Goal: Task Accomplishment & Management: Manage account settings

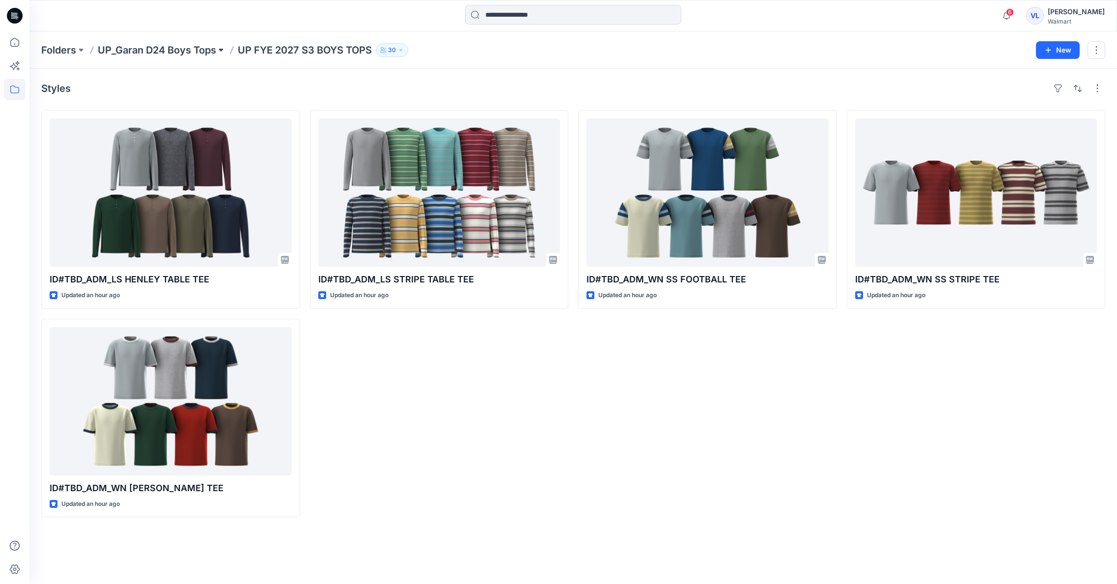
click at [224, 49] on button at bounding box center [221, 50] width 10 height 14
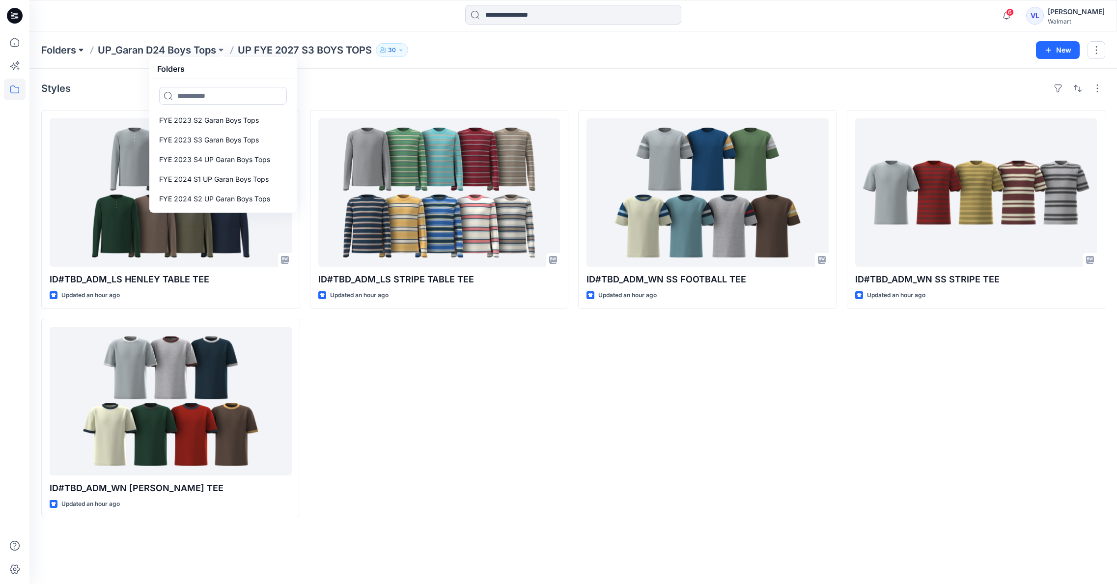
click at [80, 50] on button at bounding box center [81, 50] width 10 height 14
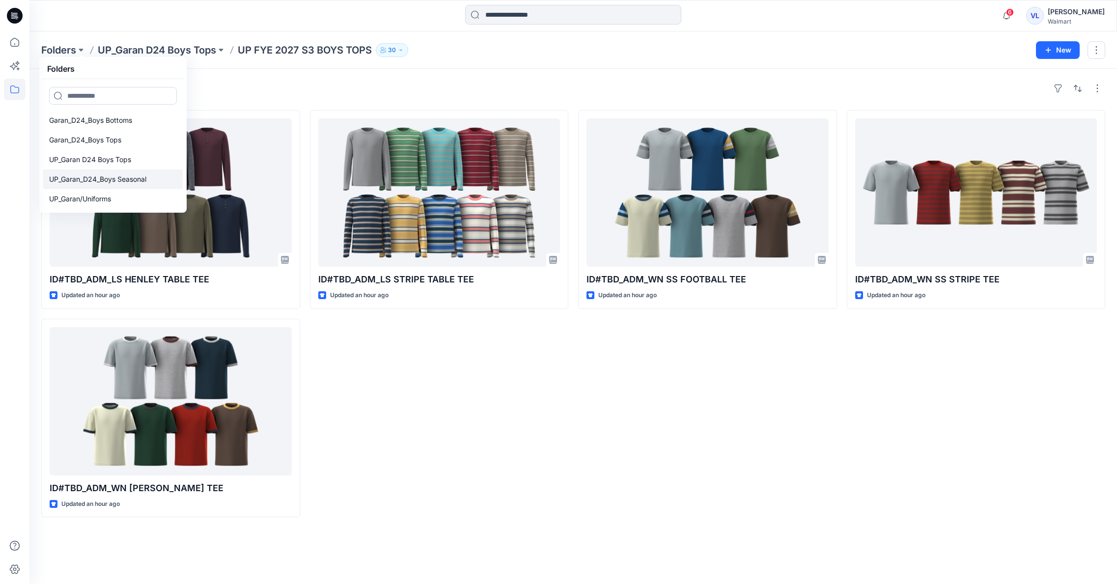
click at [114, 178] on p "UP_Garan_D24_Boys Seasonal" at bounding box center [97, 179] width 97 height 12
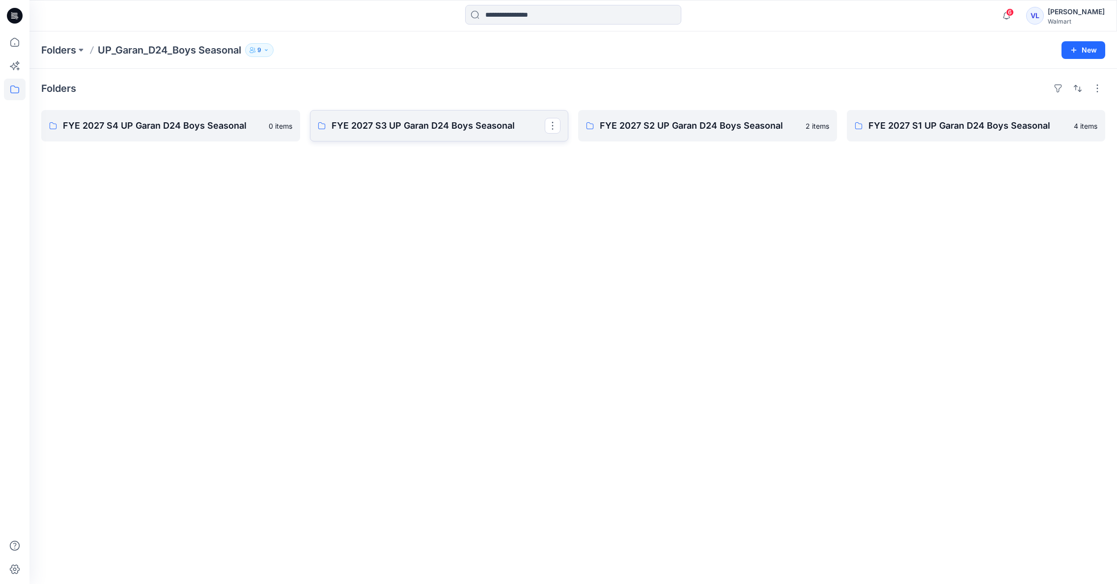
click at [429, 125] on p "FYE 2027 S3 UP Garan D24 Boys Seasonal" at bounding box center [439, 126] width 214 height 14
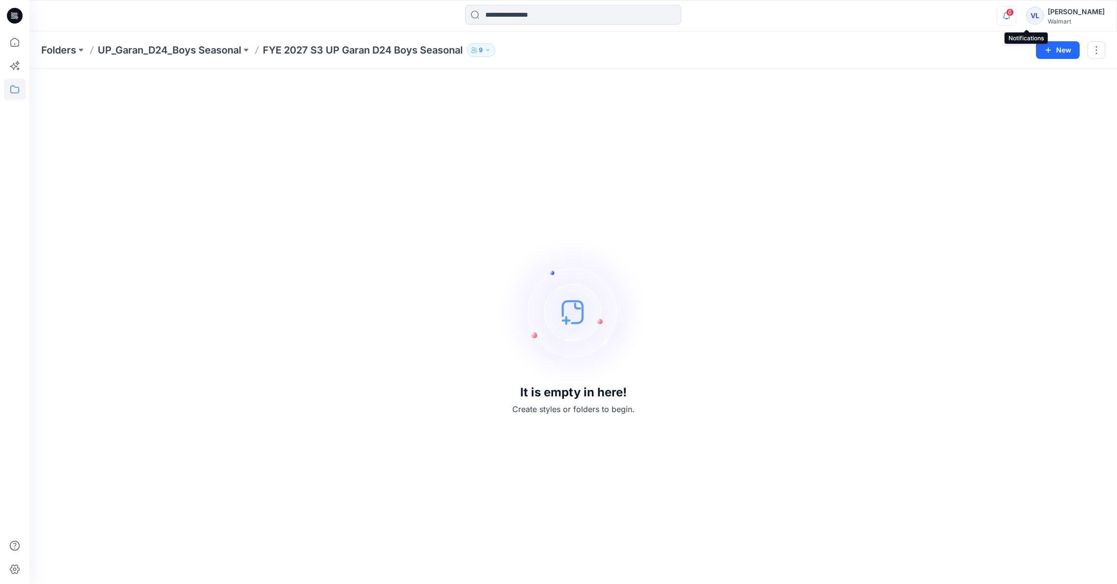
click at [1016, 14] on icon "button" at bounding box center [1007, 16] width 19 height 20
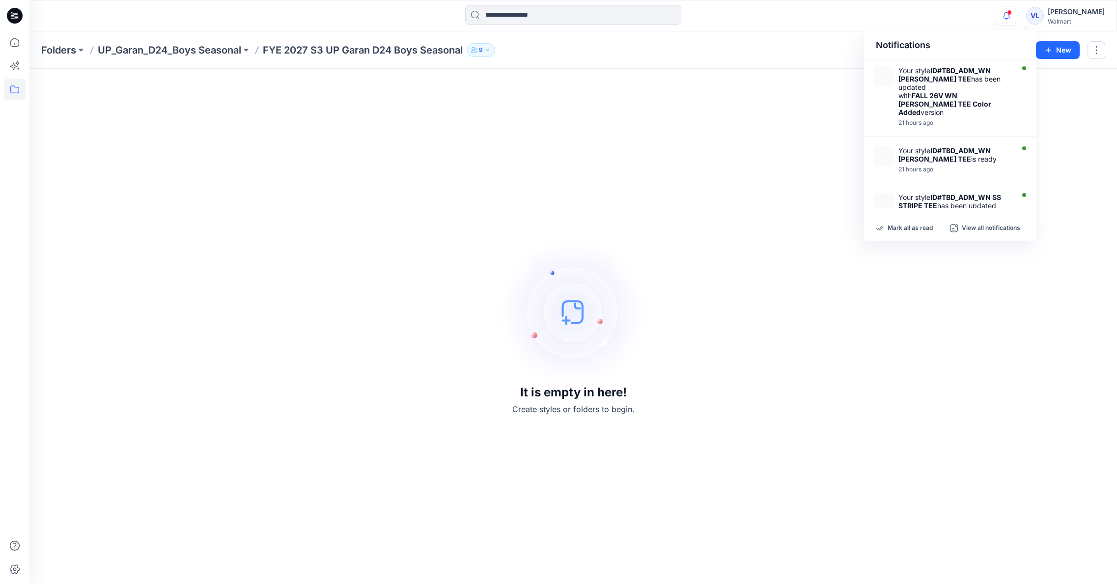
click at [15, 14] on icon at bounding box center [15, 16] width 16 height 16
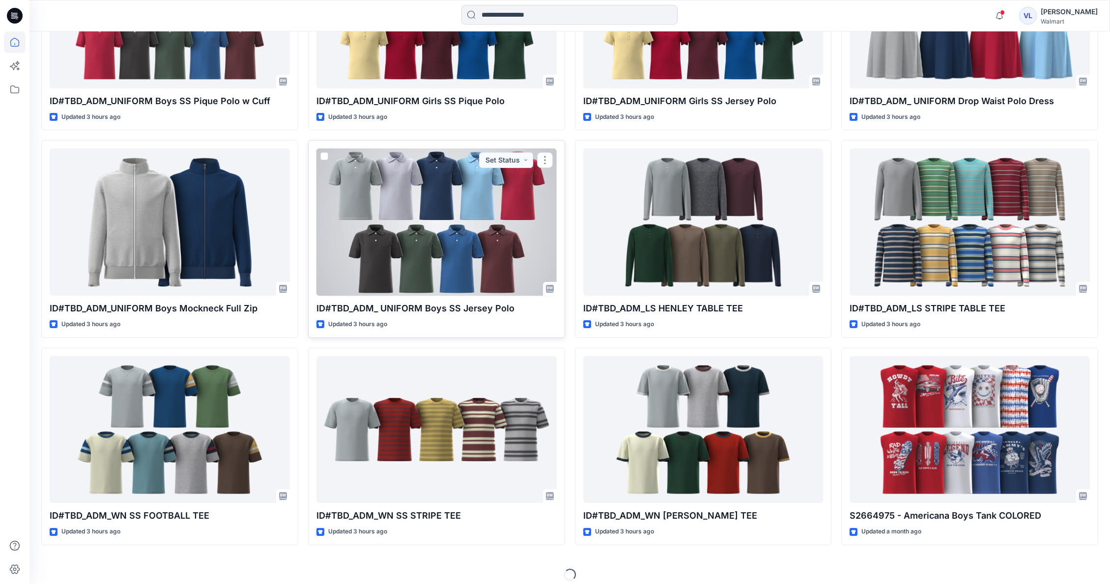
scroll to position [418, 0]
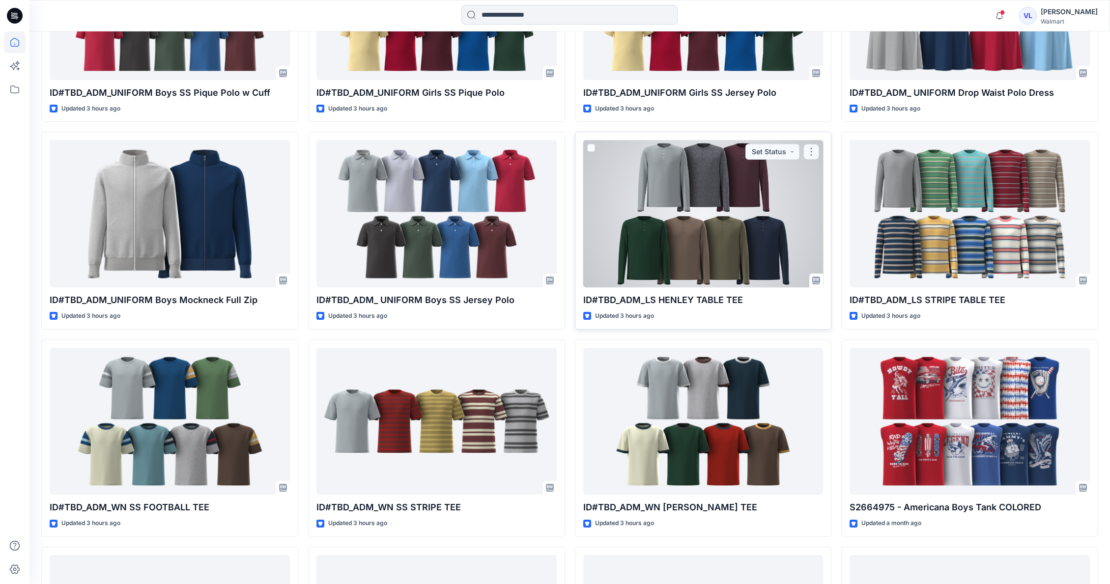
click at [813, 149] on button "button" at bounding box center [811, 152] width 16 height 16
click at [839, 174] on button "Edit" at bounding box center [858, 175] width 106 height 18
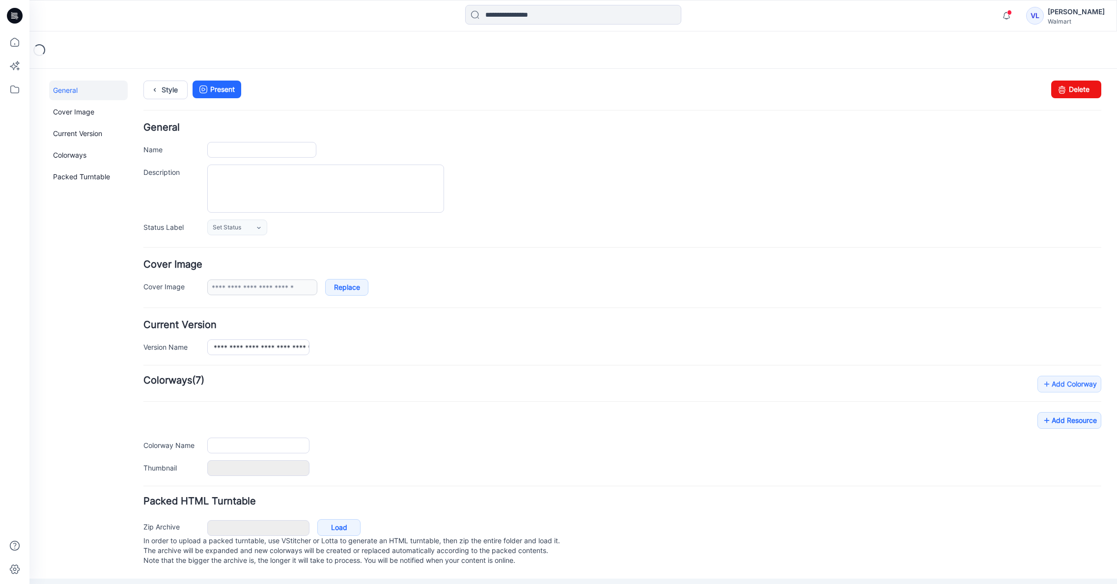
type input "**********"
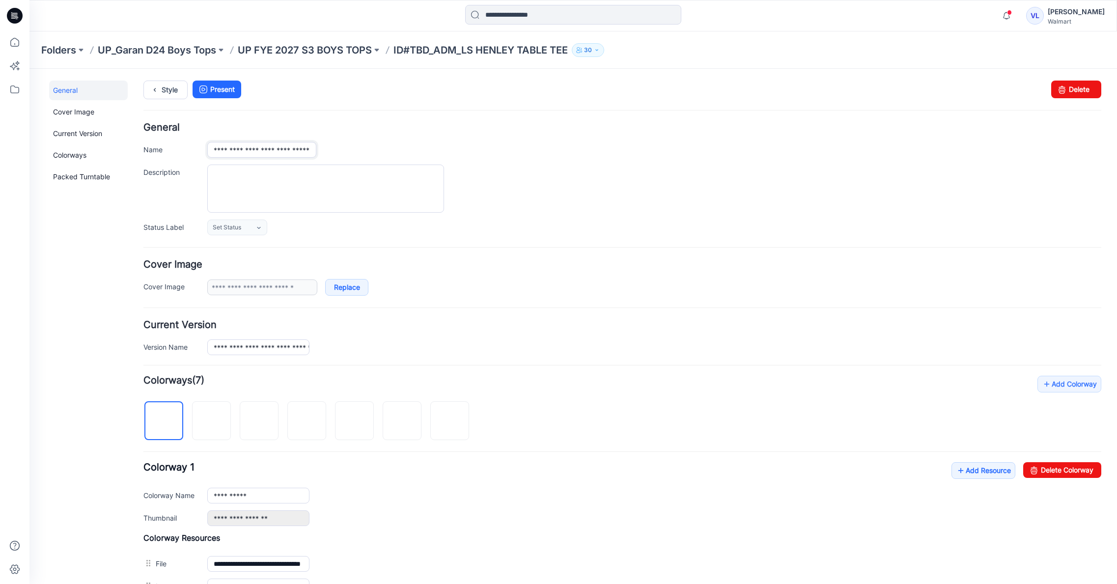
click at [261, 149] on input "**********" at bounding box center [261, 150] width 109 height 16
type input "**********"
click at [340, 49] on p "UP FYE 2027 S3 BOYS TOPS" at bounding box center [305, 50] width 134 height 14
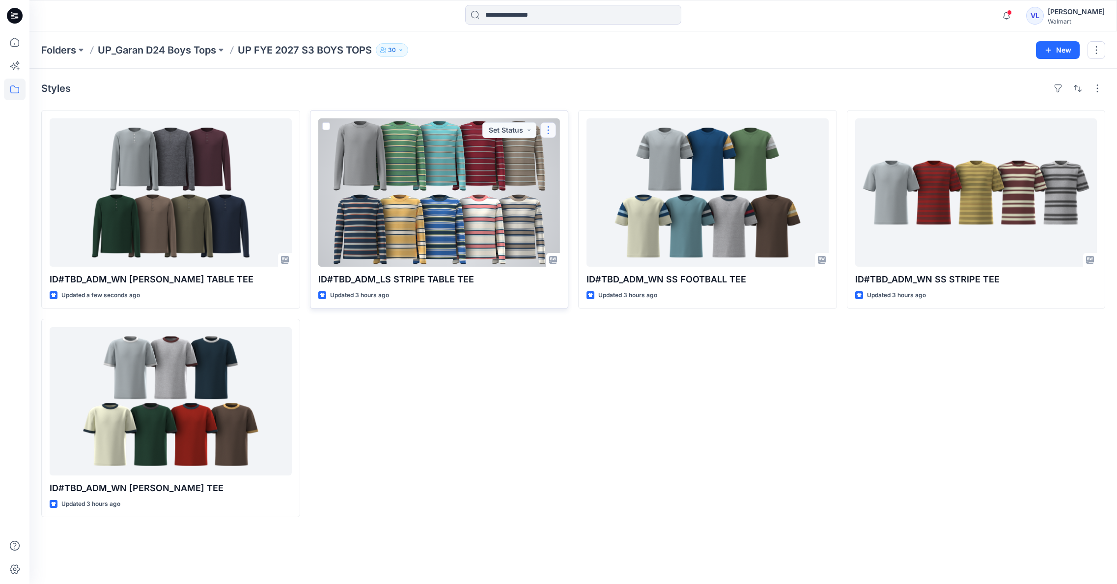
click at [547, 126] on button "button" at bounding box center [549, 130] width 16 height 16
click at [571, 152] on p "Edit" at bounding box center [566, 153] width 12 height 10
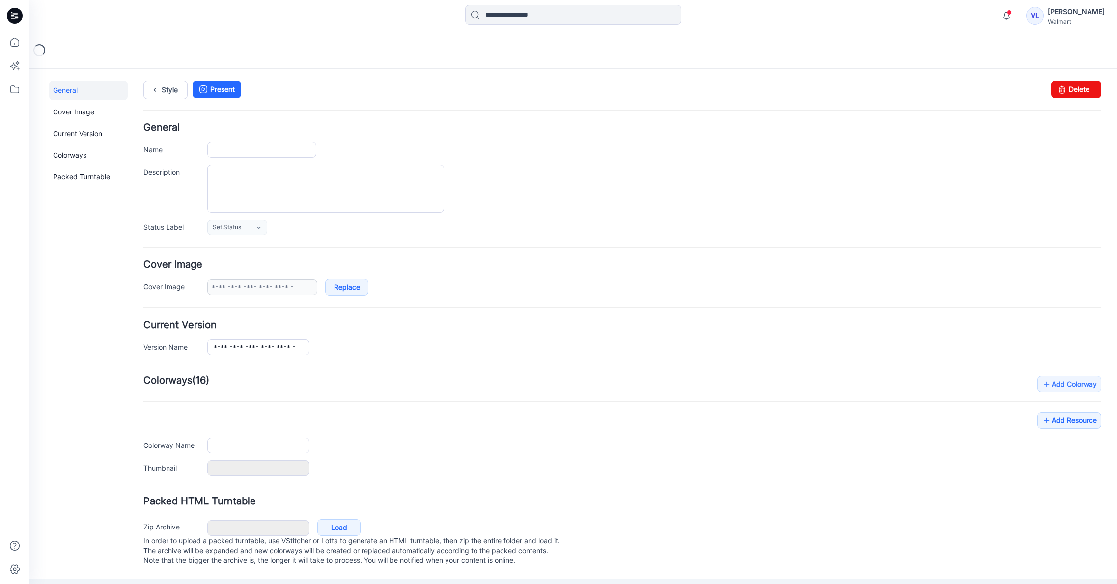
type input "**********"
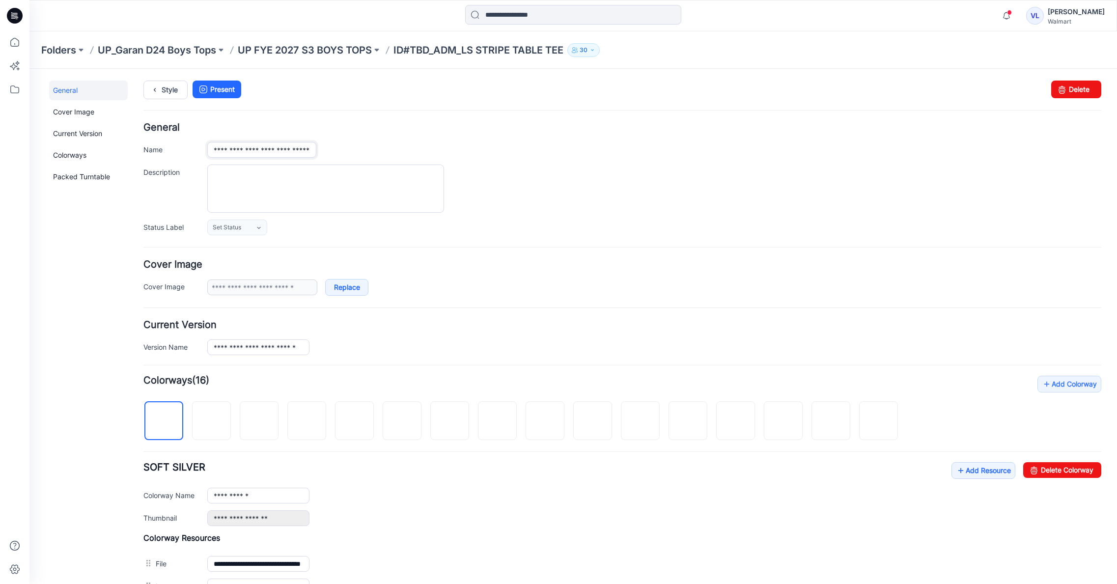
click at [261, 148] on input "**********" at bounding box center [261, 150] width 109 height 16
type input "**********"
click at [491, 126] on h4 "General" at bounding box center [622, 127] width 958 height 9
click at [333, 50] on p "UP FYE 2027 S3 BOYS TOPS" at bounding box center [305, 50] width 134 height 14
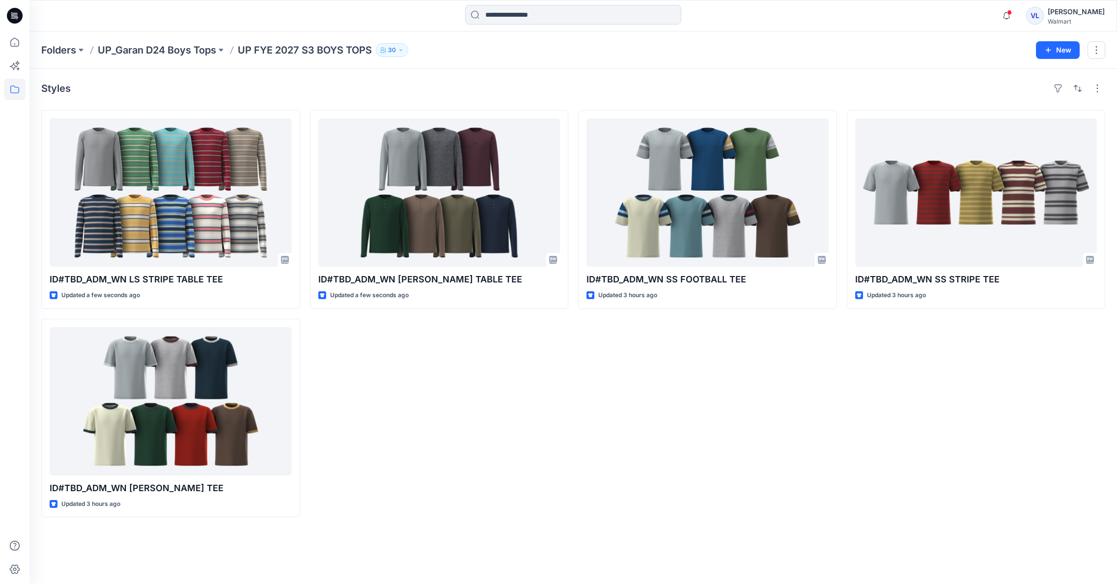
click at [14, 14] on icon at bounding box center [15, 14] width 4 height 0
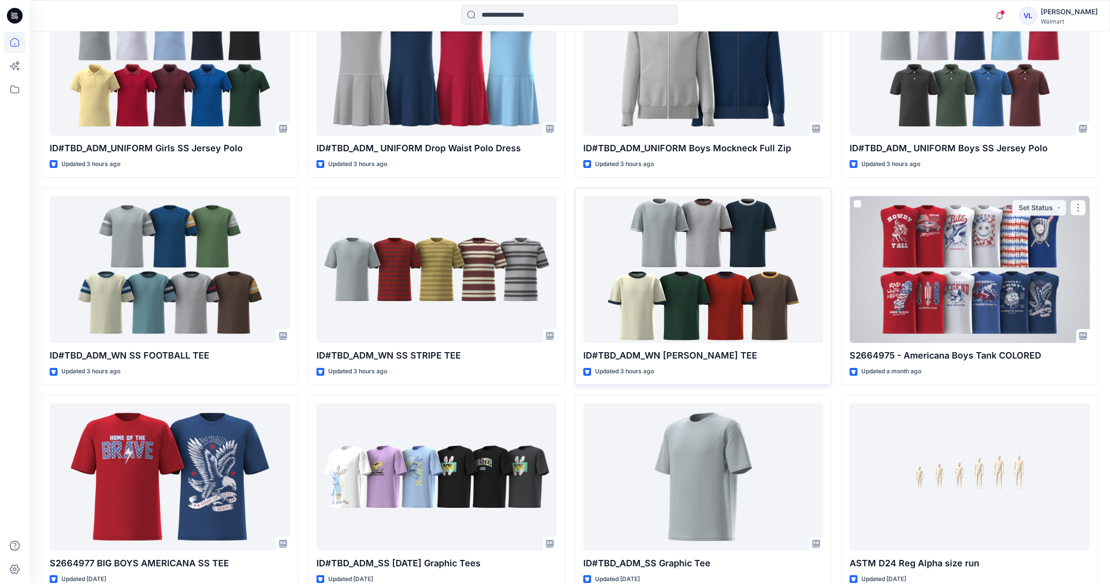
scroll to position [571, 0]
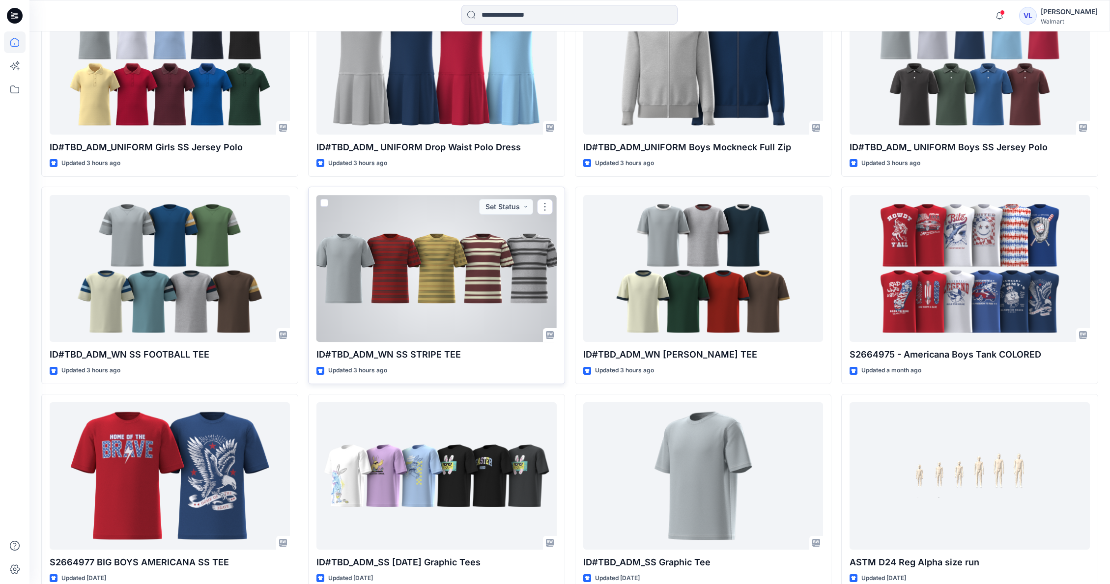
click at [473, 268] on div at bounding box center [436, 268] width 240 height 147
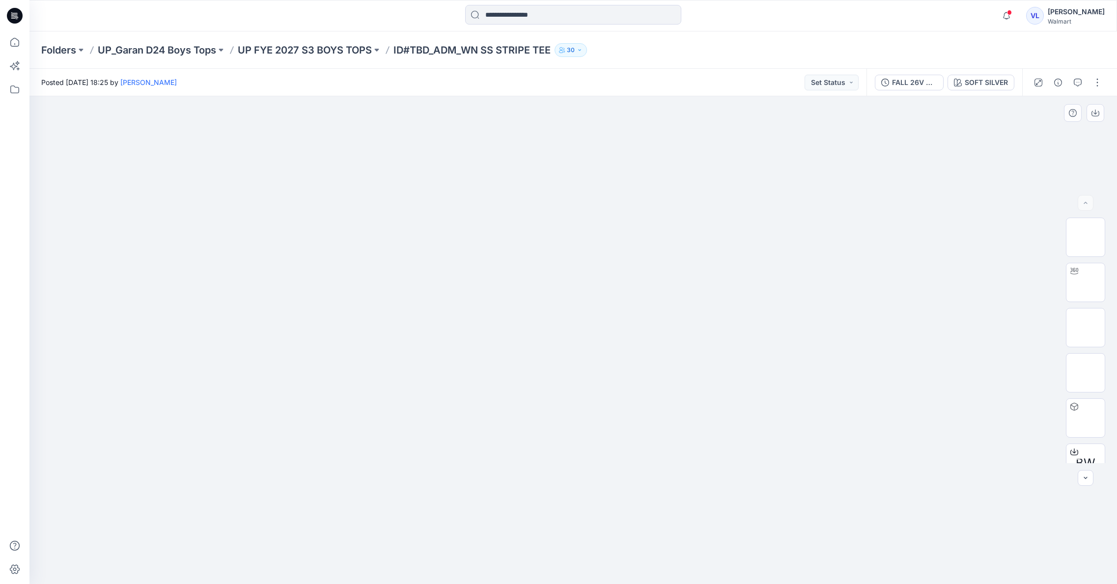
click at [500, 193] on img at bounding box center [573, 193] width 491 height 0
click at [614, 193] on img at bounding box center [573, 193] width 491 height 0
click at [1086, 444] on img at bounding box center [1086, 444] width 0 height 0
click at [1098, 81] on button "button" at bounding box center [1098, 83] width 16 height 16
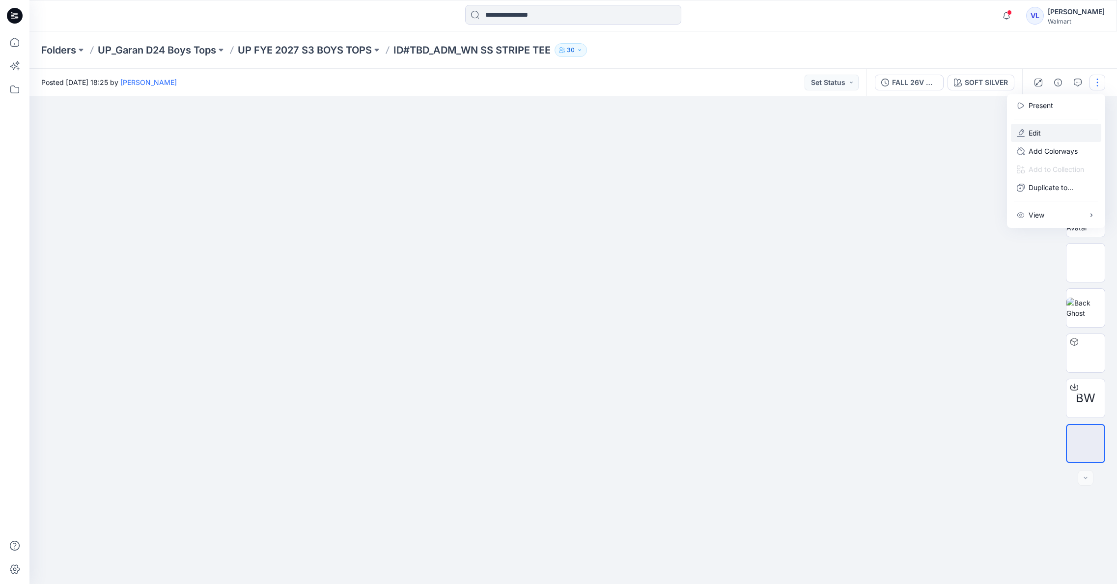
click at [1041, 132] on p "Edit" at bounding box center [1035, 133] width 12 height 10
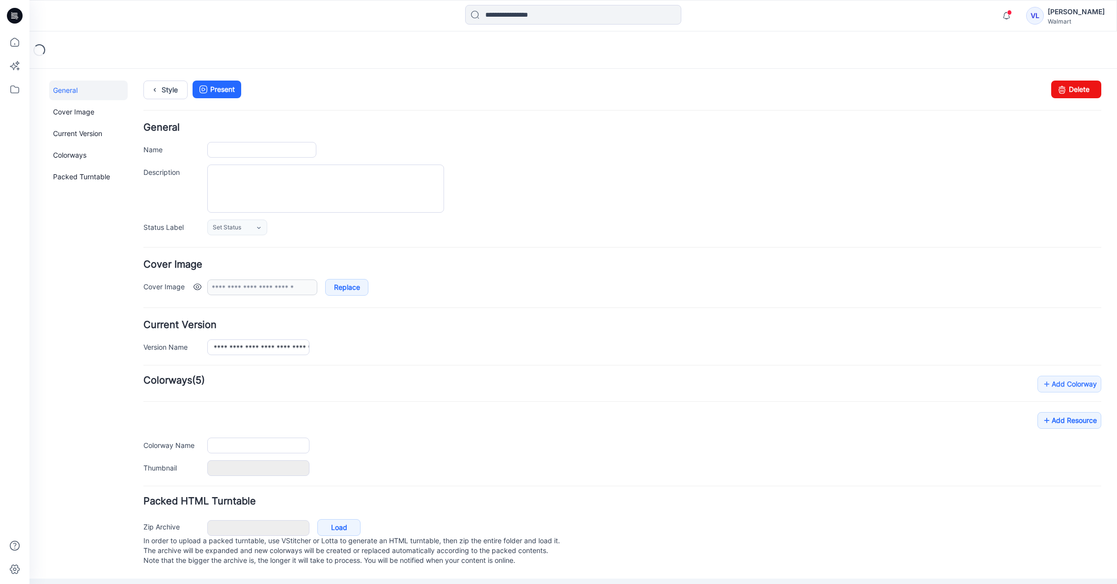
type input "**********"
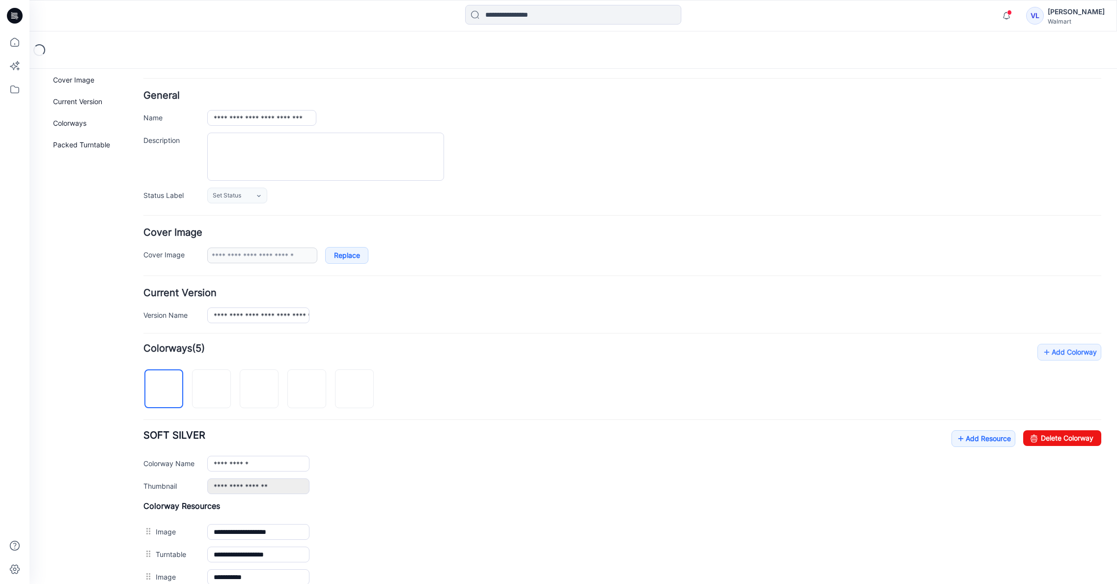
scroll to position [217, 0]
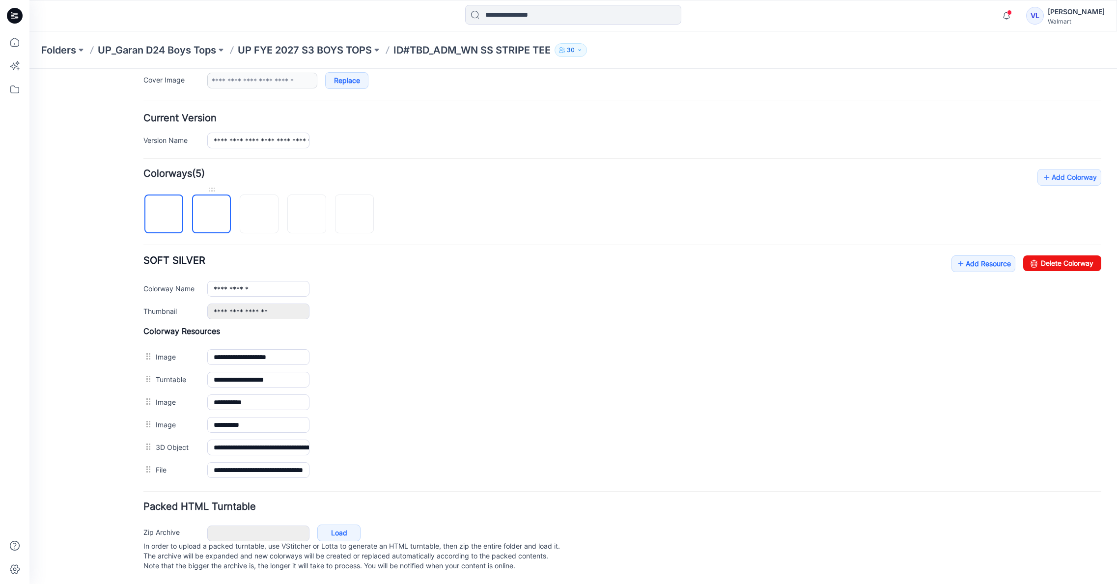
click at [212, 215] on img at bounding box center [212, 215] width 0 height 0
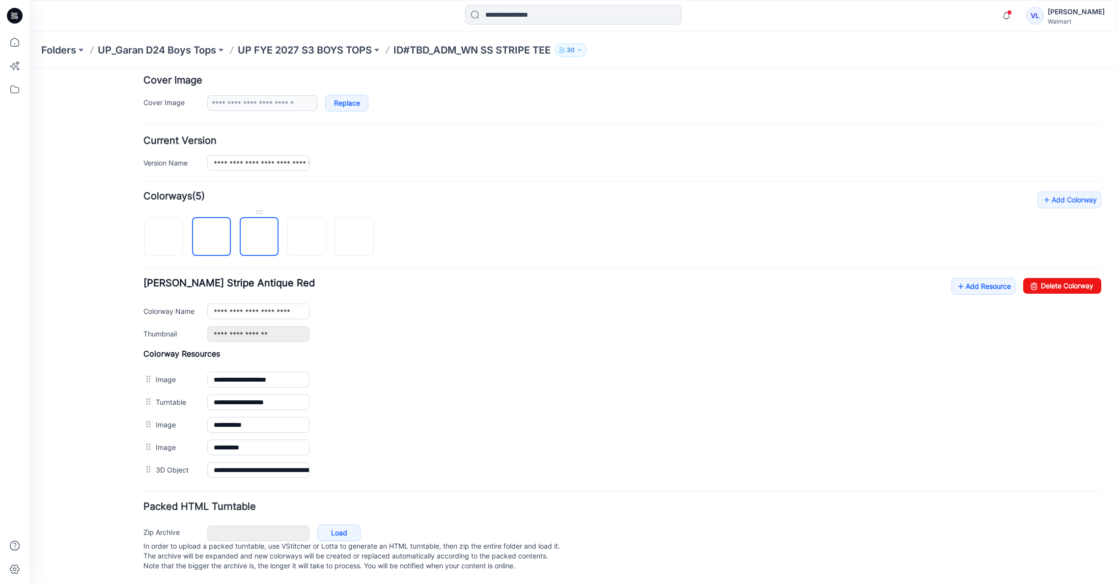
click at [259, 237] on img at bounding box center [259, 237] width 0 height 0
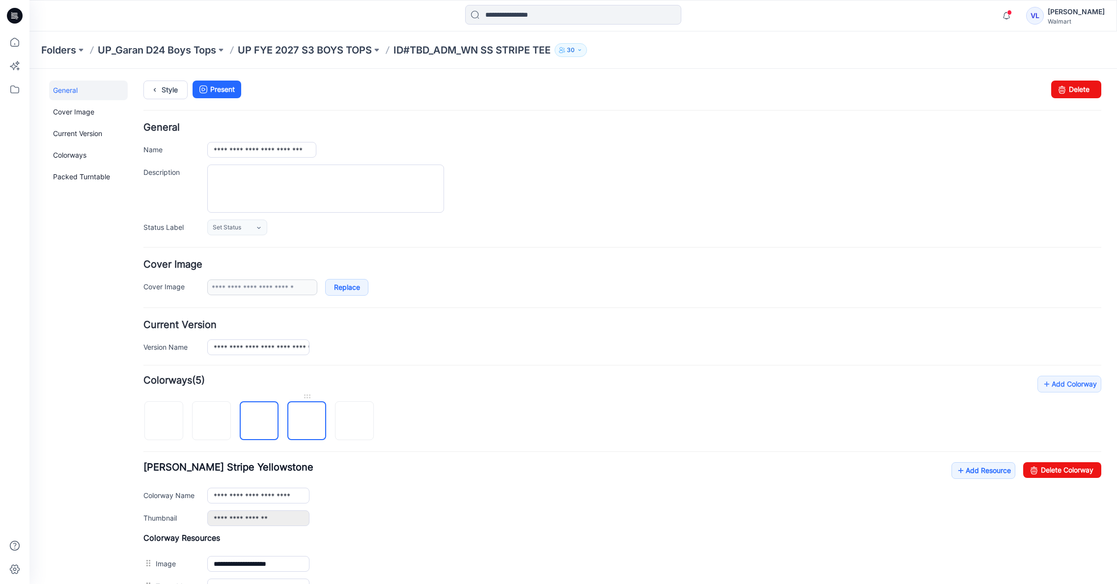
click at [307, 422] on img at bounding box center [307, 422] width 0 height 0
click at [355, 397] on div at bounding box center [354, 397] width 39 height 10
click at [355, 422] on img at bounding box center [355, 422] width 0 height 0
click at [259, 422] on img at bounding box center [259, 422] width 0 height 0
type input "**********"
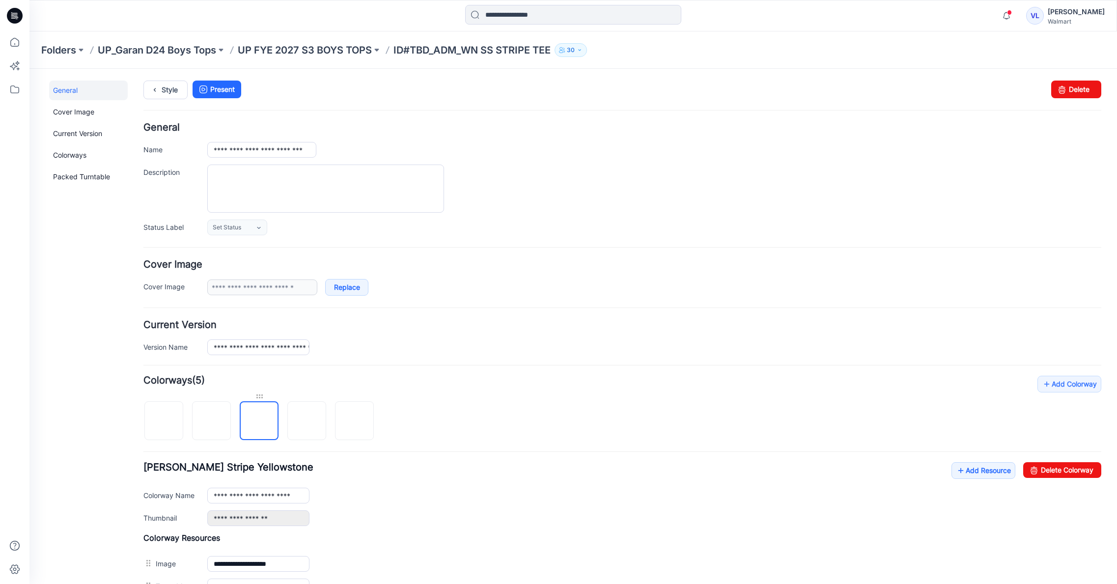
click at [261, 395] on div at bounding box center [259, 397] width 39 height 10
click at [163, 88] on link "Style" at bounding box center [165, 90] width 44 height 19
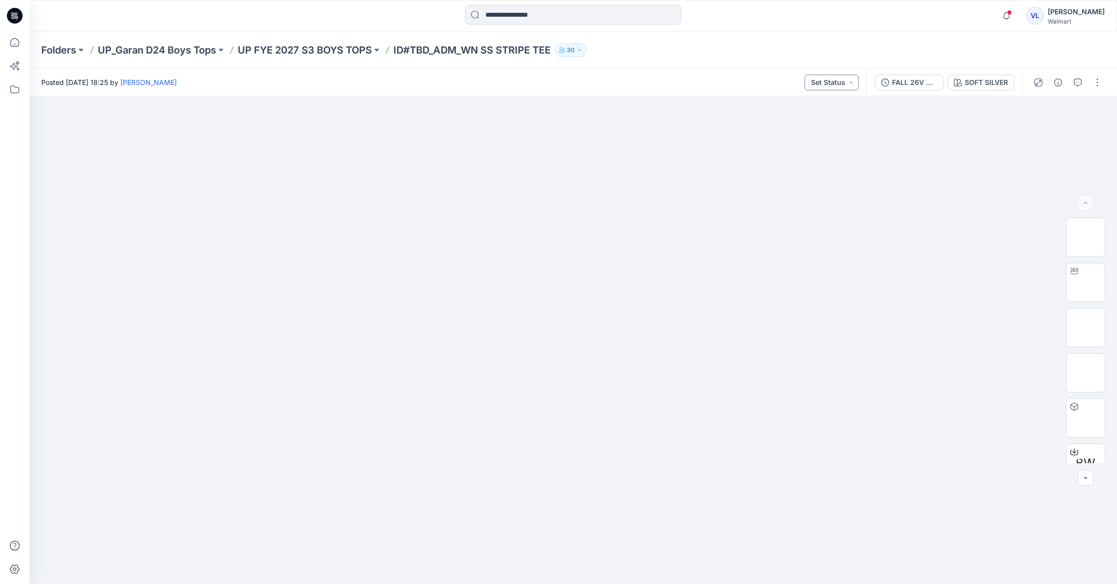
click at [852, 82] on button "Set Status" at bounding box center [832, 83] width 54 height 16
drag, startPoint x: 961, startPoint y: 137, endPoint x: 980, endPoint y: 110, distance: 33.4
click at [961, 137] on div at bounding box center [573, 340] width 1088 height 488
click at [975, 80] on div "SOFT SILVER" at bounding box center [986, 82] width 43 height 11
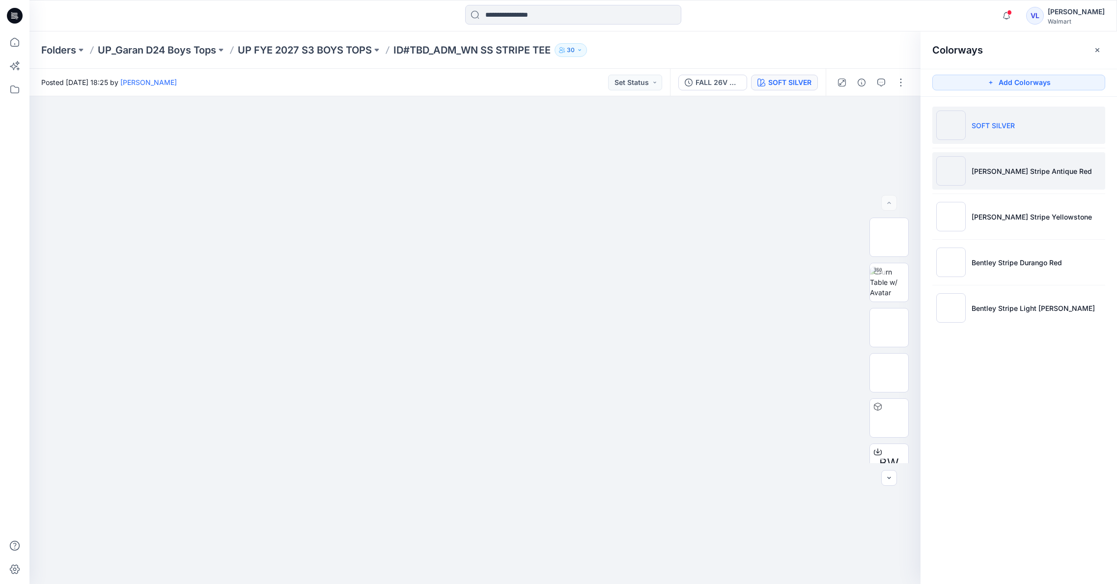
click at [1012, 171] on p "Asher Stripe Antique Red" at bounding box center [1032, 171] width 120 height 10
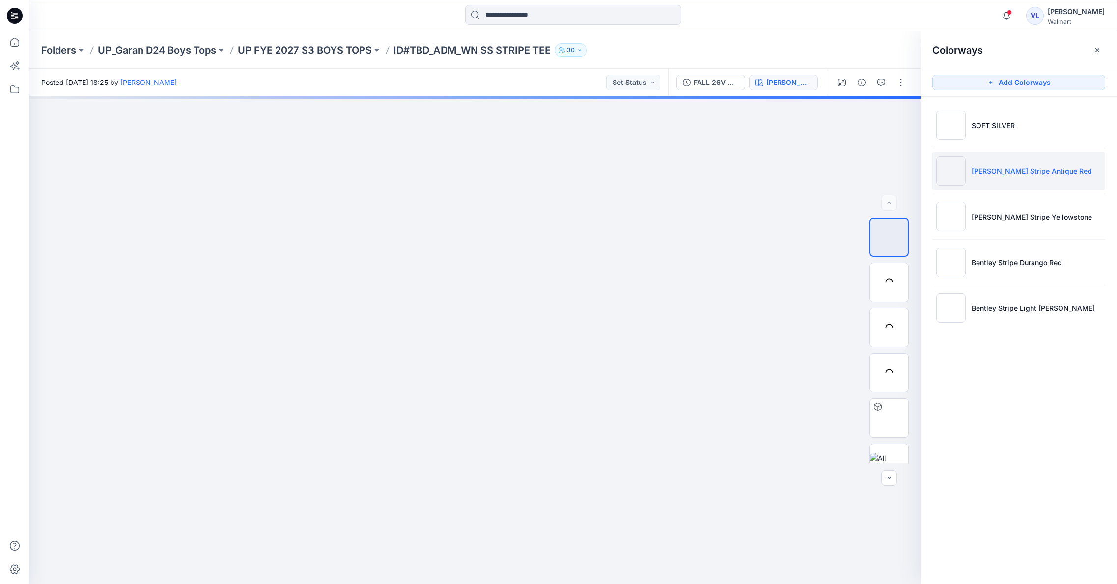
click at [958, 167] on img at bounding box center [951, 170] width 29 height 29
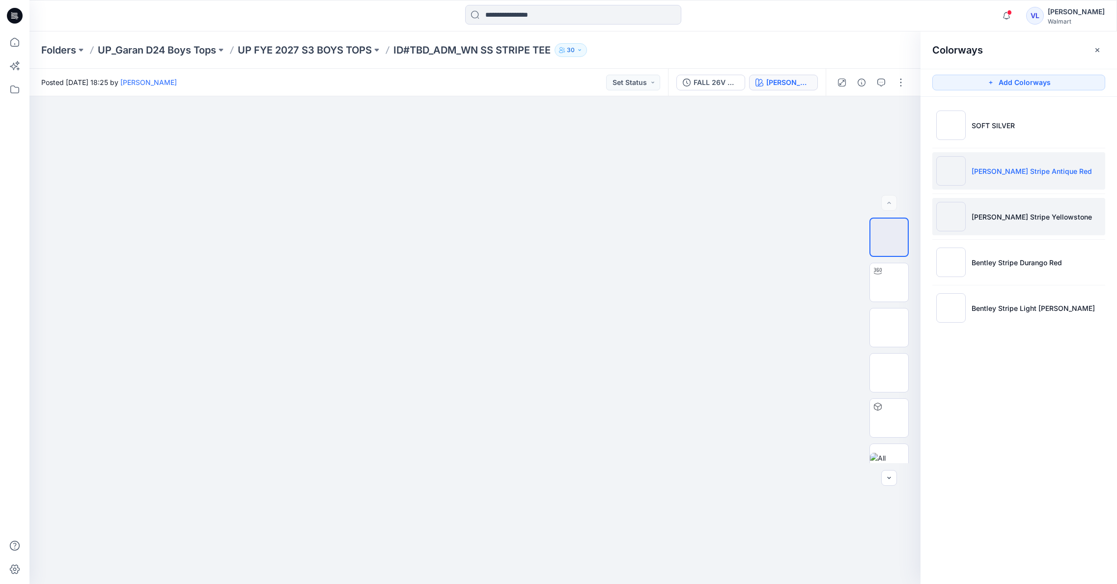
click at [952, 216] on img at bounding box center [951, 216] width 29 height 29
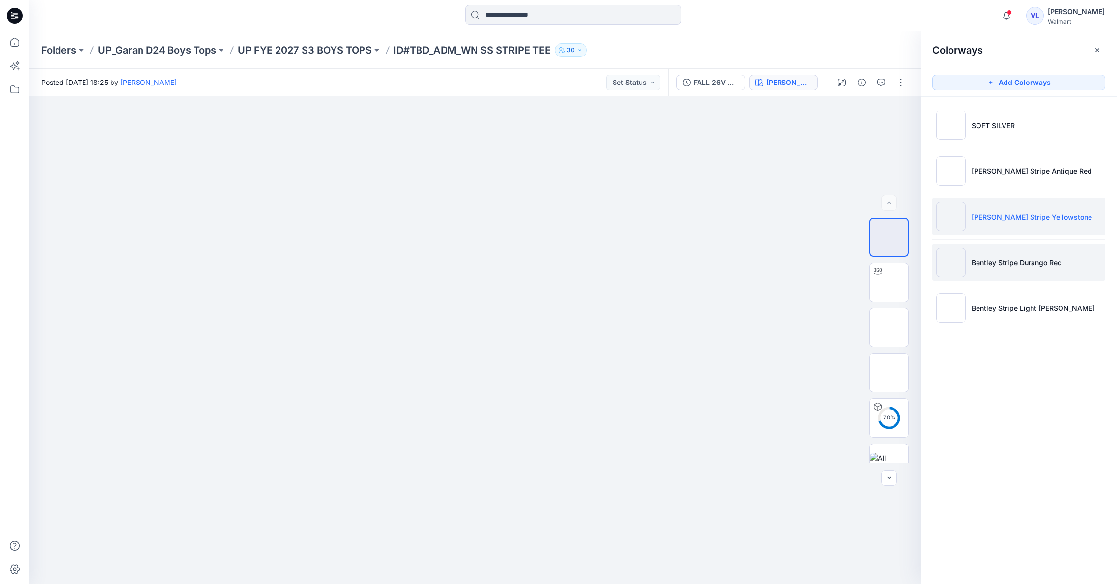
click at [951, 263] on img at bounding box center [951, 262] width 29 height 29
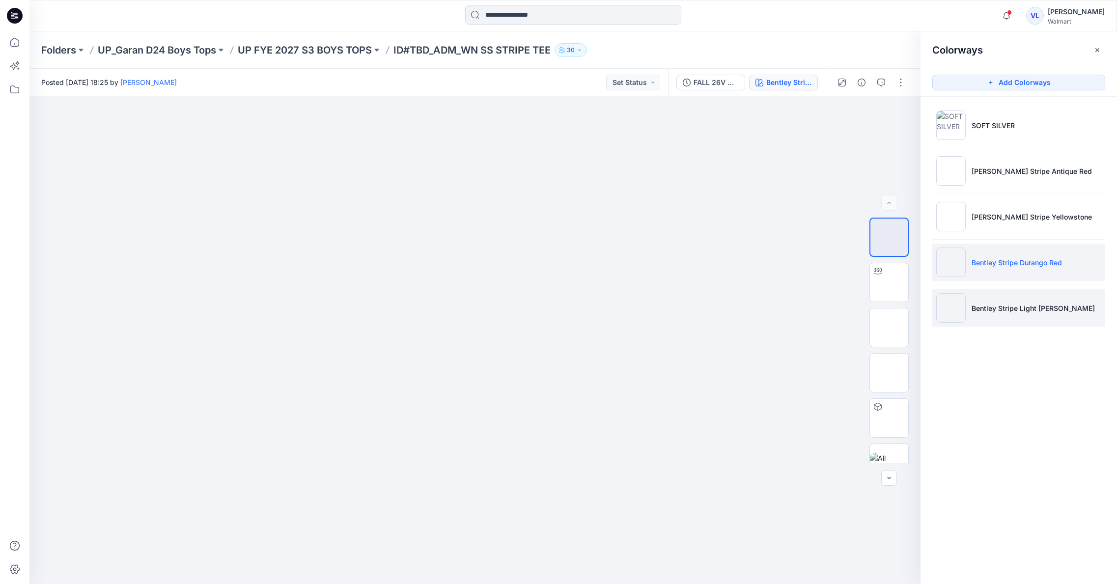
click at [950, 307] on img at bounding box center [951, 307] width 29 height 29
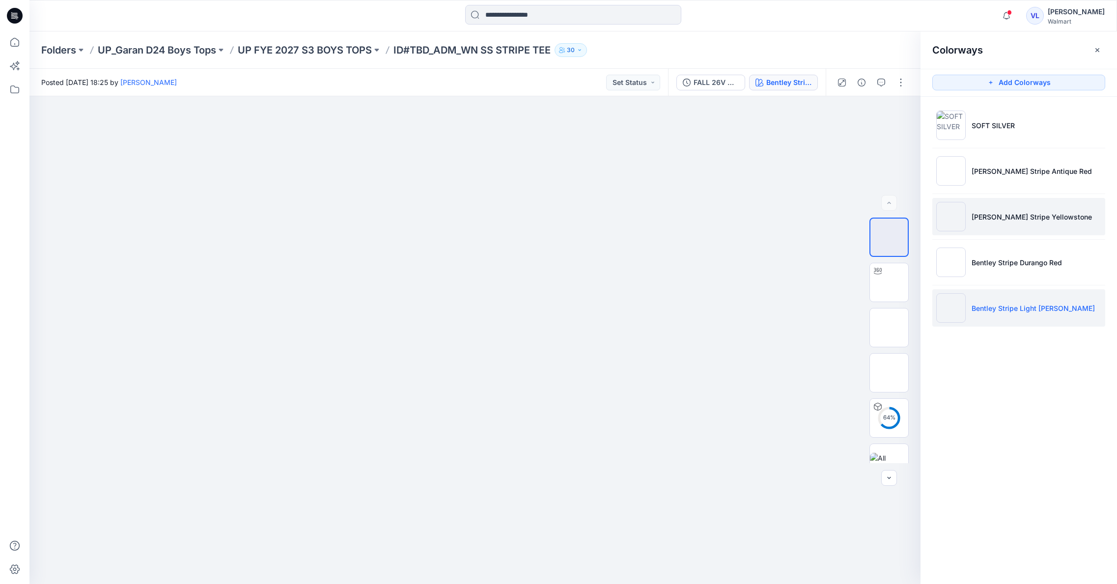
click at [953, 209] on img at bounding box center [951, 216] width 29 height 29
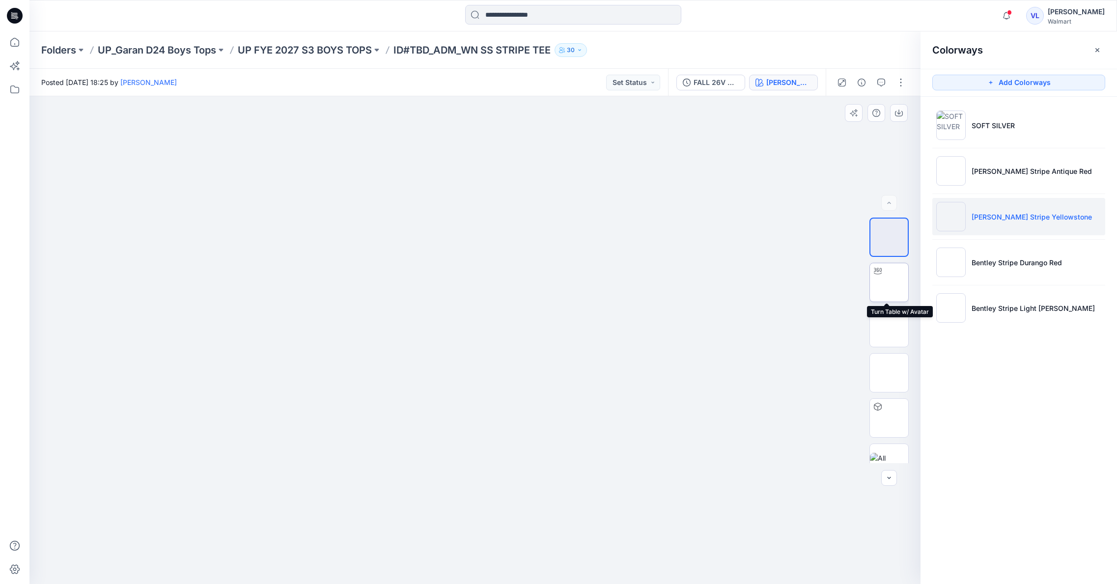
click at [889, 283] on img at bounding box center [889, 283] width 0 height 0
drag, startPoint x: 541, startPoint y: 261, endPoint x: 541, endPoint y: 407, distance: 146.4
click at [1099, 47] on icon "button" at bounding box center [1098, 50] width 8 height 8
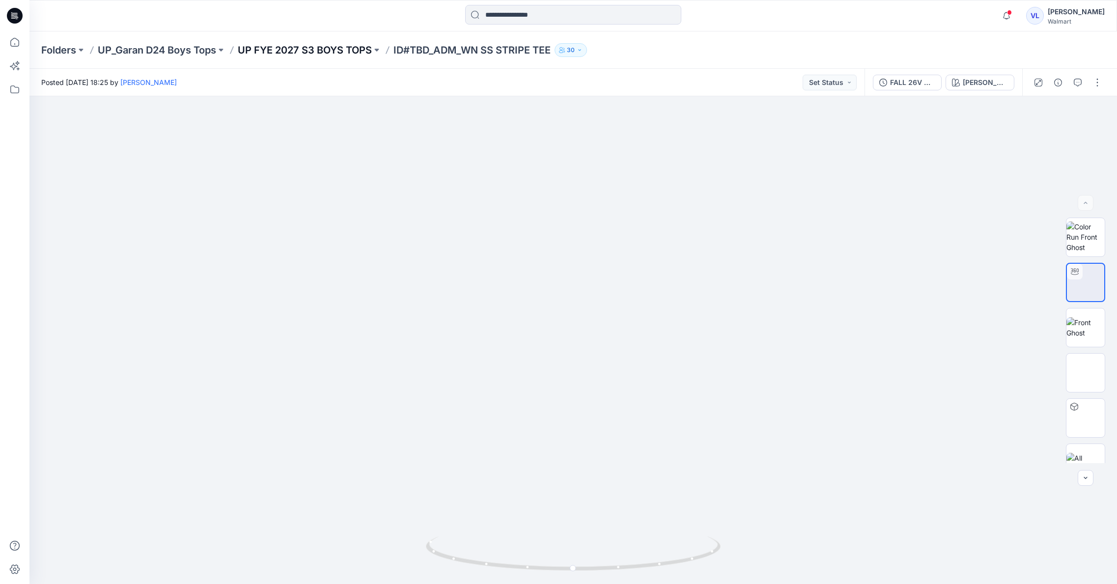
click at [307, 50] on p "UP FYE 2027 S3 BOYS TOPS" at bounding box center [305, 50] width 134 height 14
